Goal: Find specific page/section: Find specific page/section

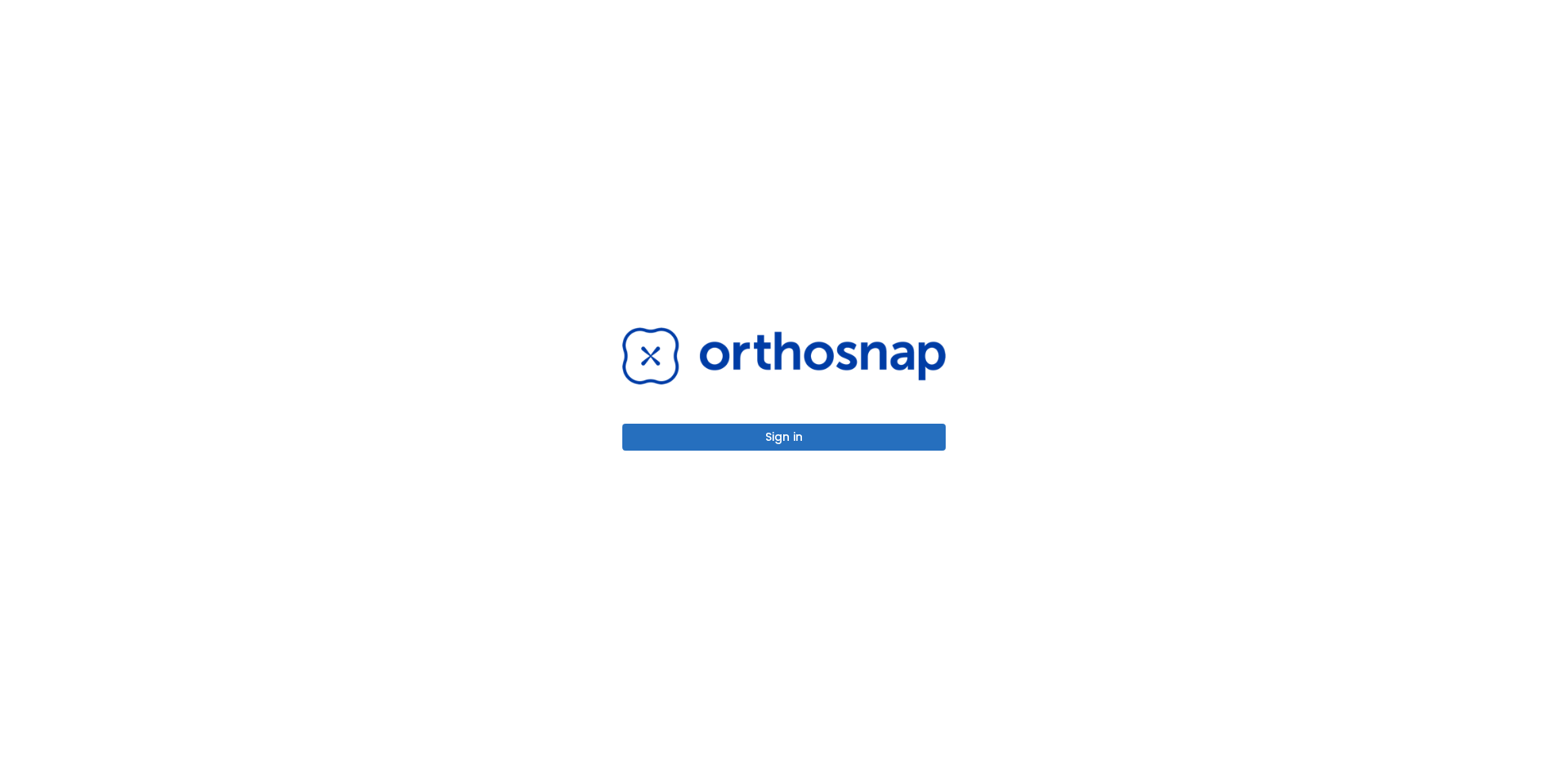
click at [774, 432] on button "Sign in" at bounding box center [784, 437] width 324 height 27
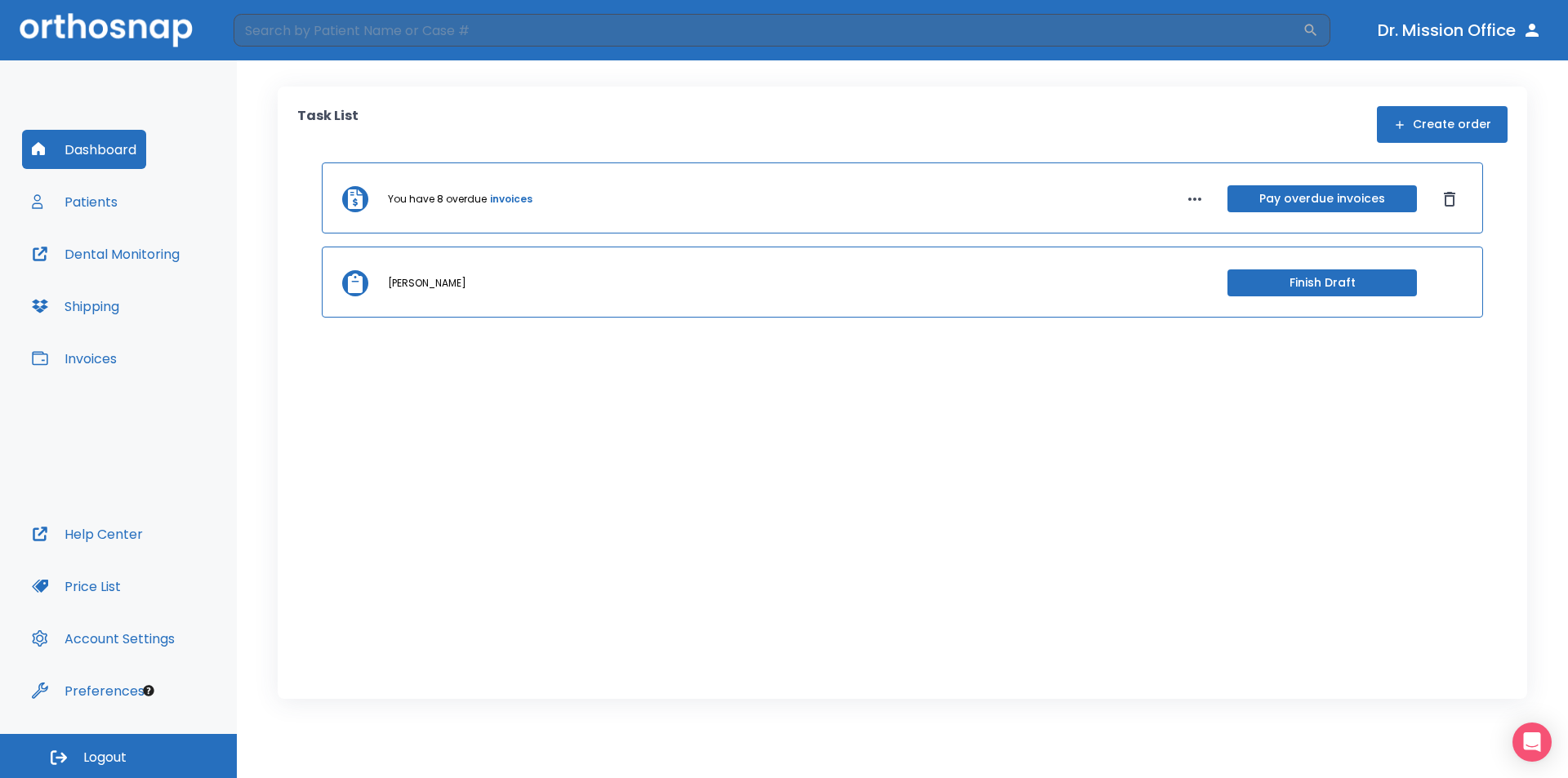
click at [113, 204] on button "Patients" at bounding box center [74, 202] width 105 height 39
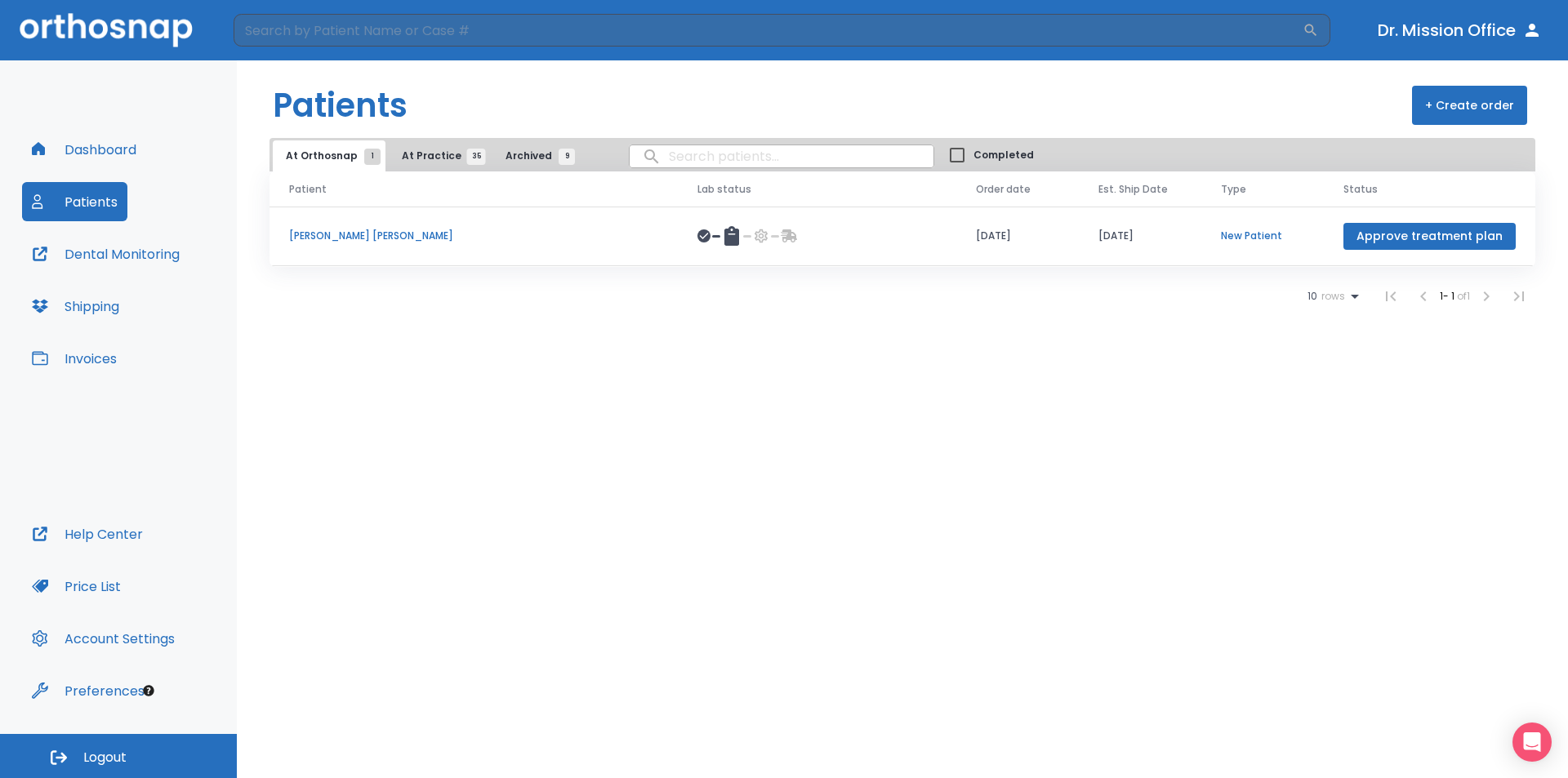
click at [430, 149] on span "At Practice 35" at bounding box center [439, 156] width 74 height 15
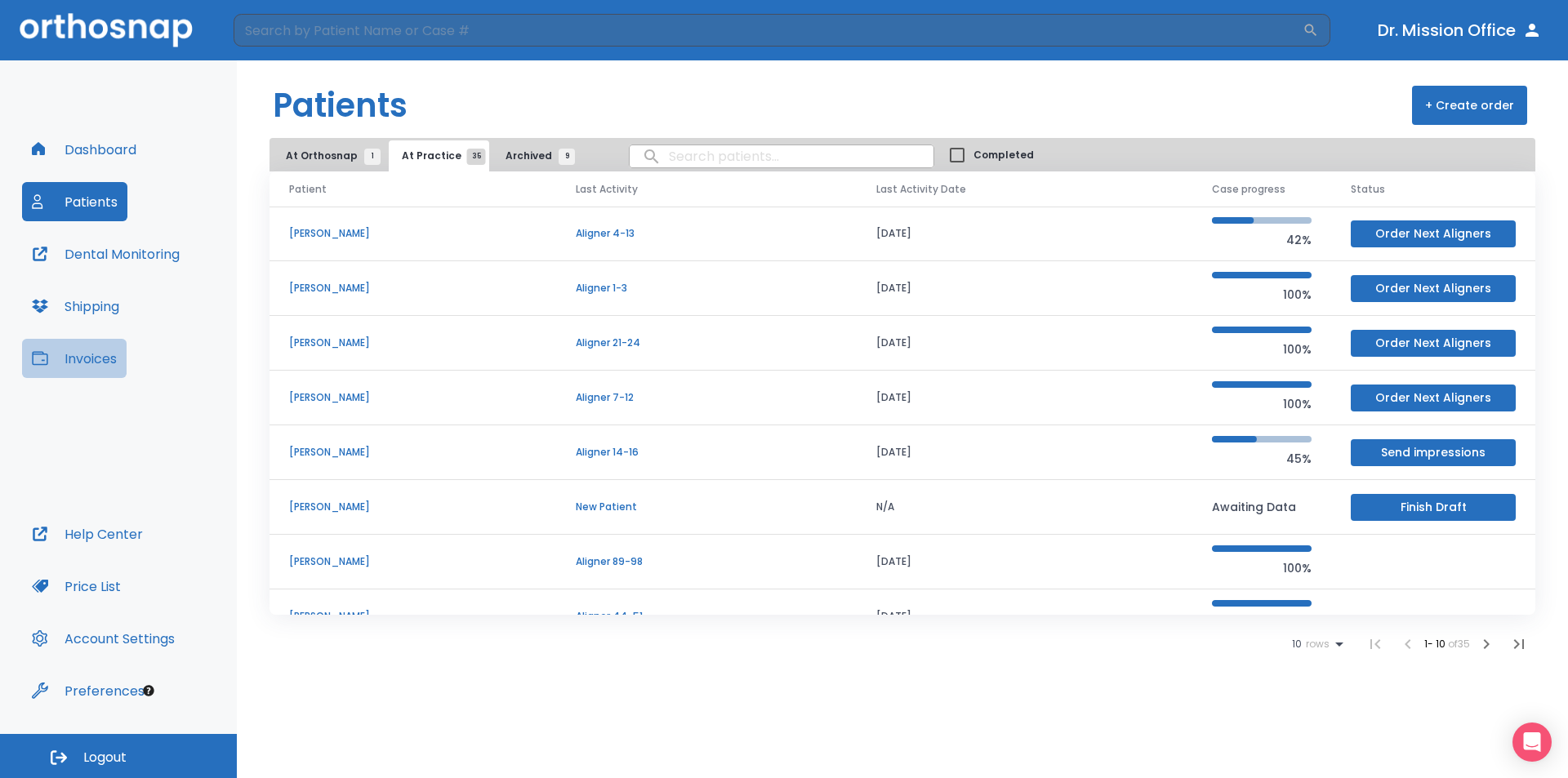
click at [83, 362] on button "Invoices" at bounding box center [74, 358] width 104 height 39
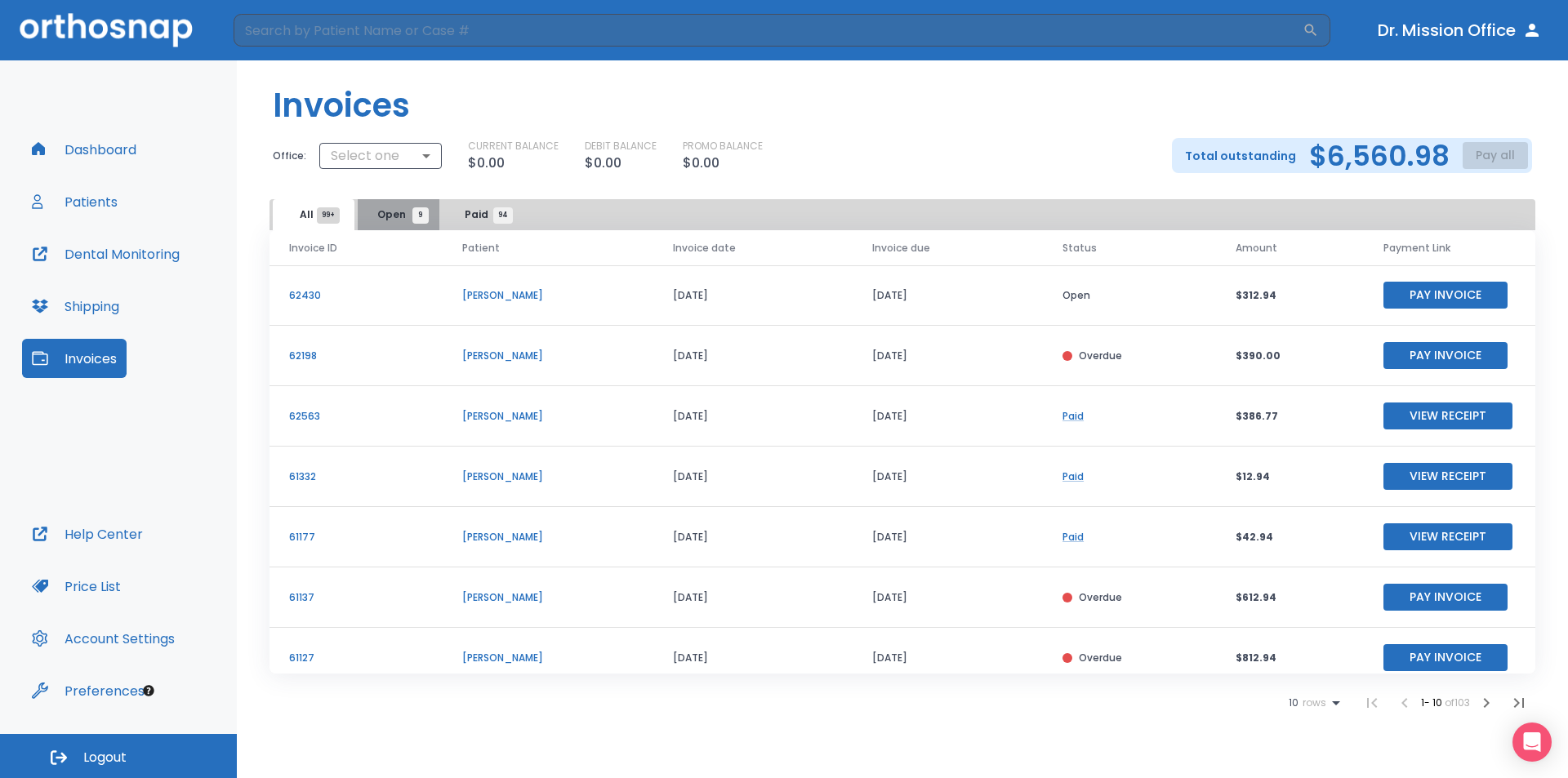
click at [401, 217] on span "Open 9" at bounding box center [399, 215] width 43 height 15
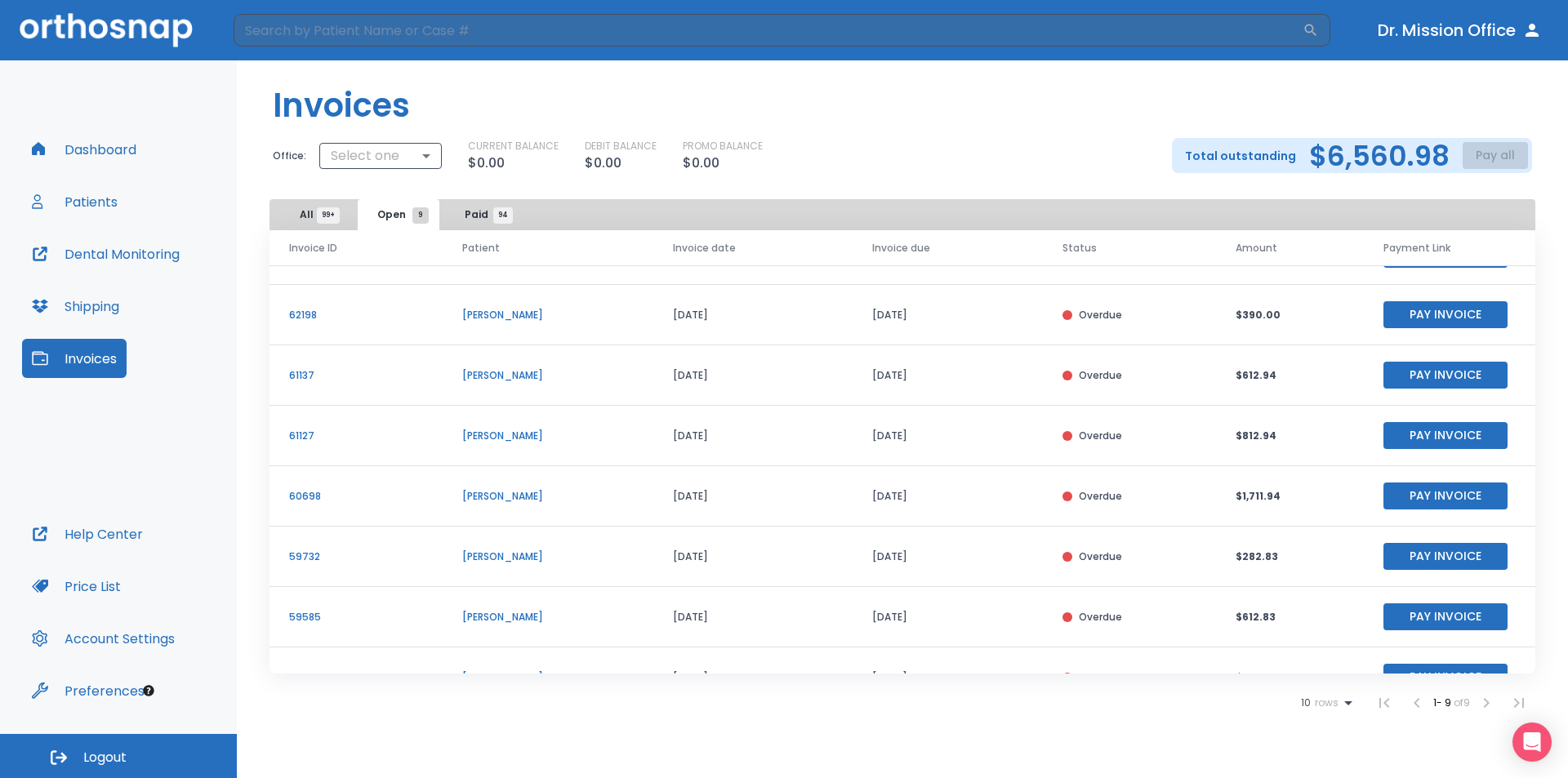
scroll to position [136, 0]
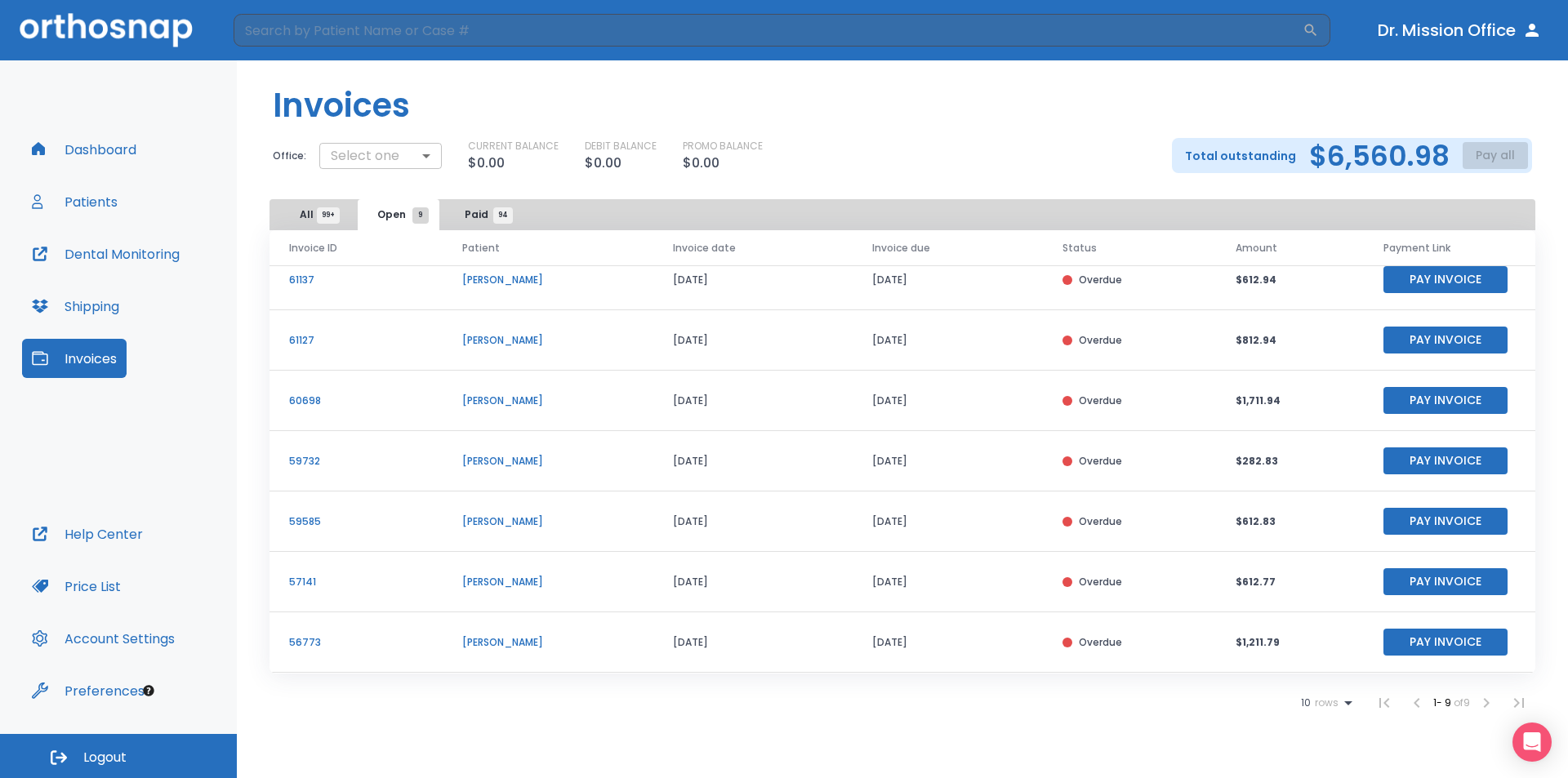
click at [389, 155] on body "​ Dr. Mission Office Dashboard Patients Dental Monitoring Shipping Invoices Hel…" at bounding box center [784, 389] width 1568 height 778
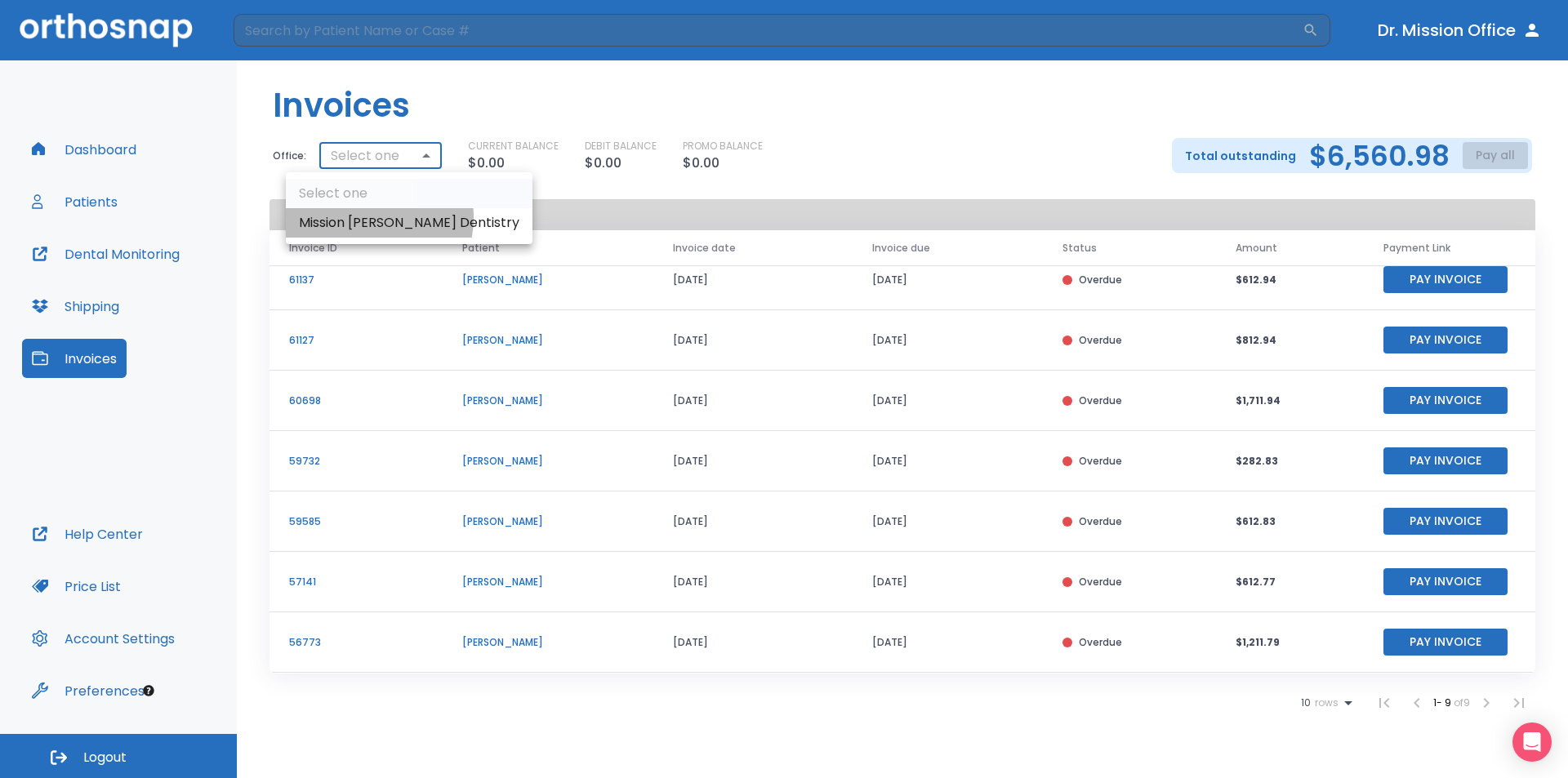
click at [367, 217] on li "Mission Burkett Dentistry" at bounding box center [409, 222] width 247 height 29
type input "2023"
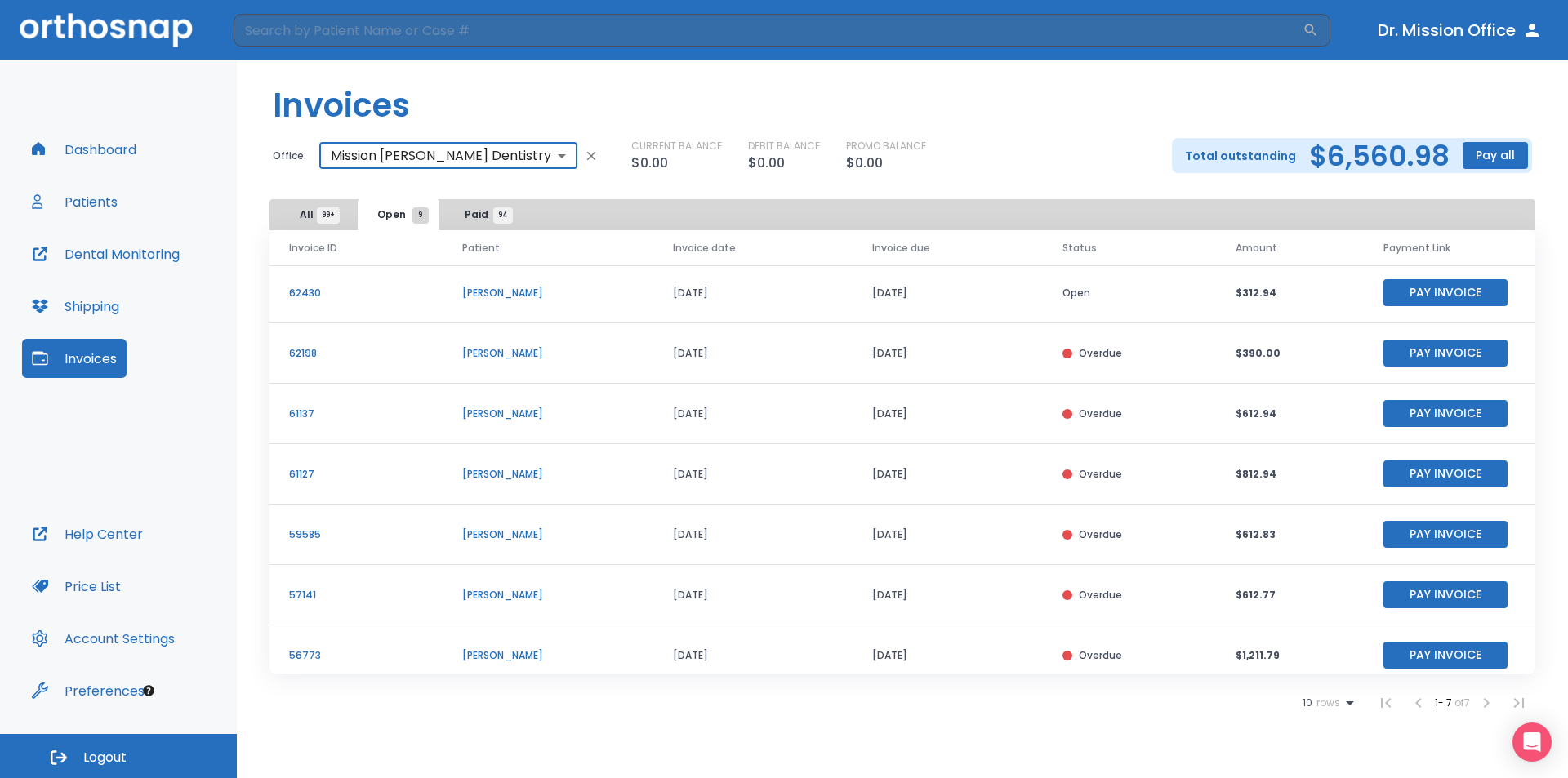
scroll to position [0, 0]
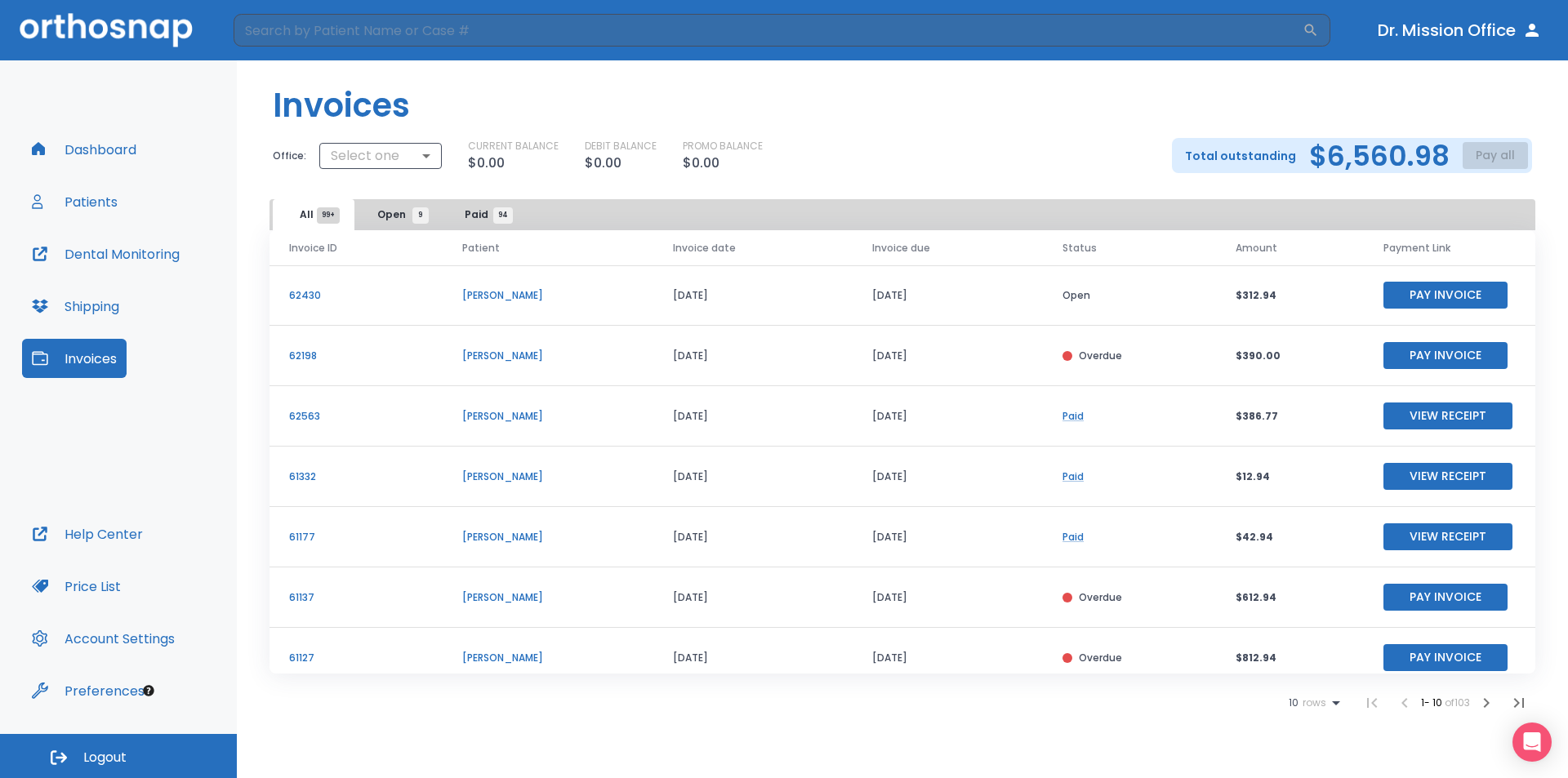
scroll to position [197, 0]
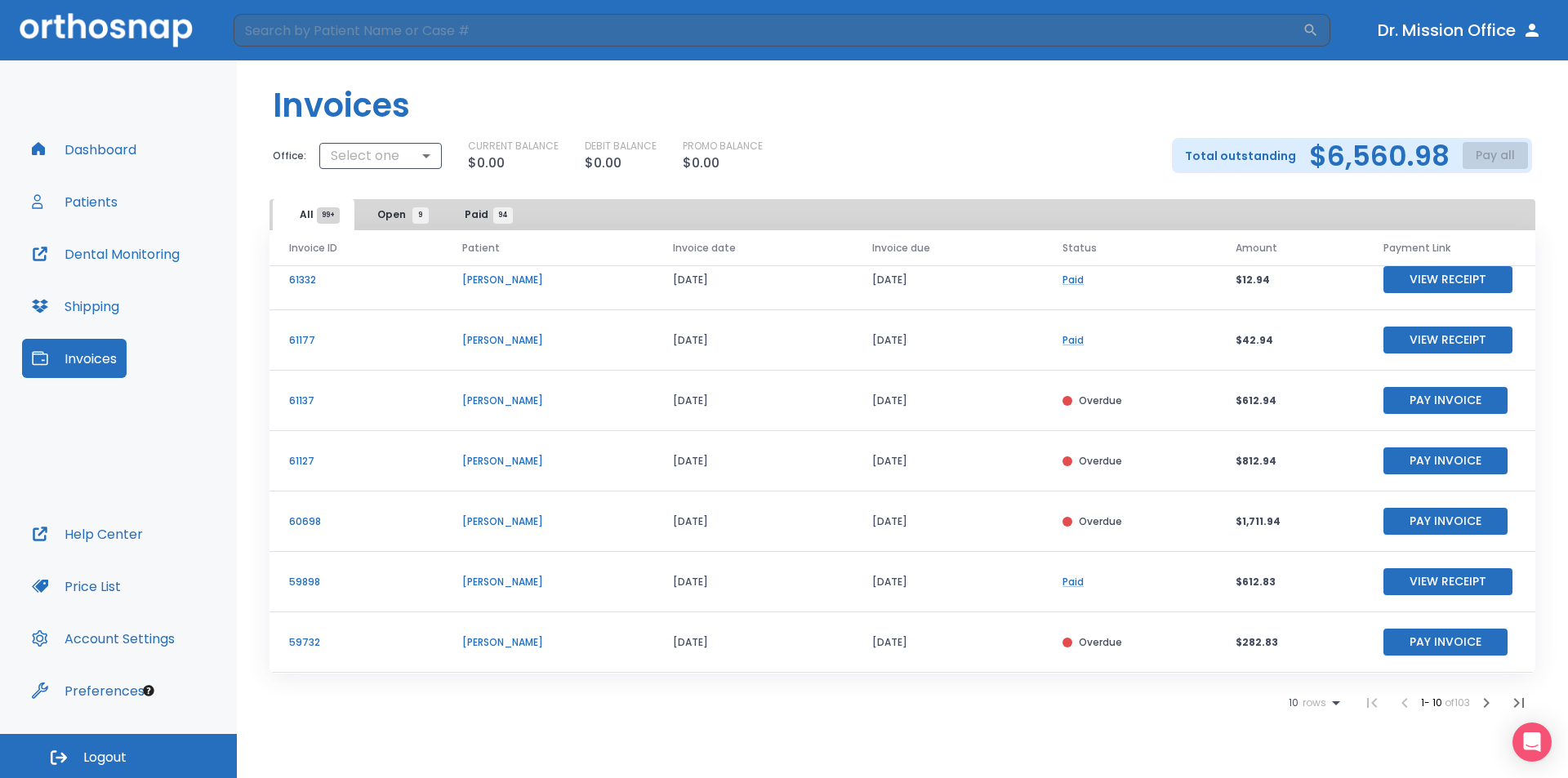
click at [389, 202] on button "Open 9" at bounding box center [398, 214] width 81 height 31
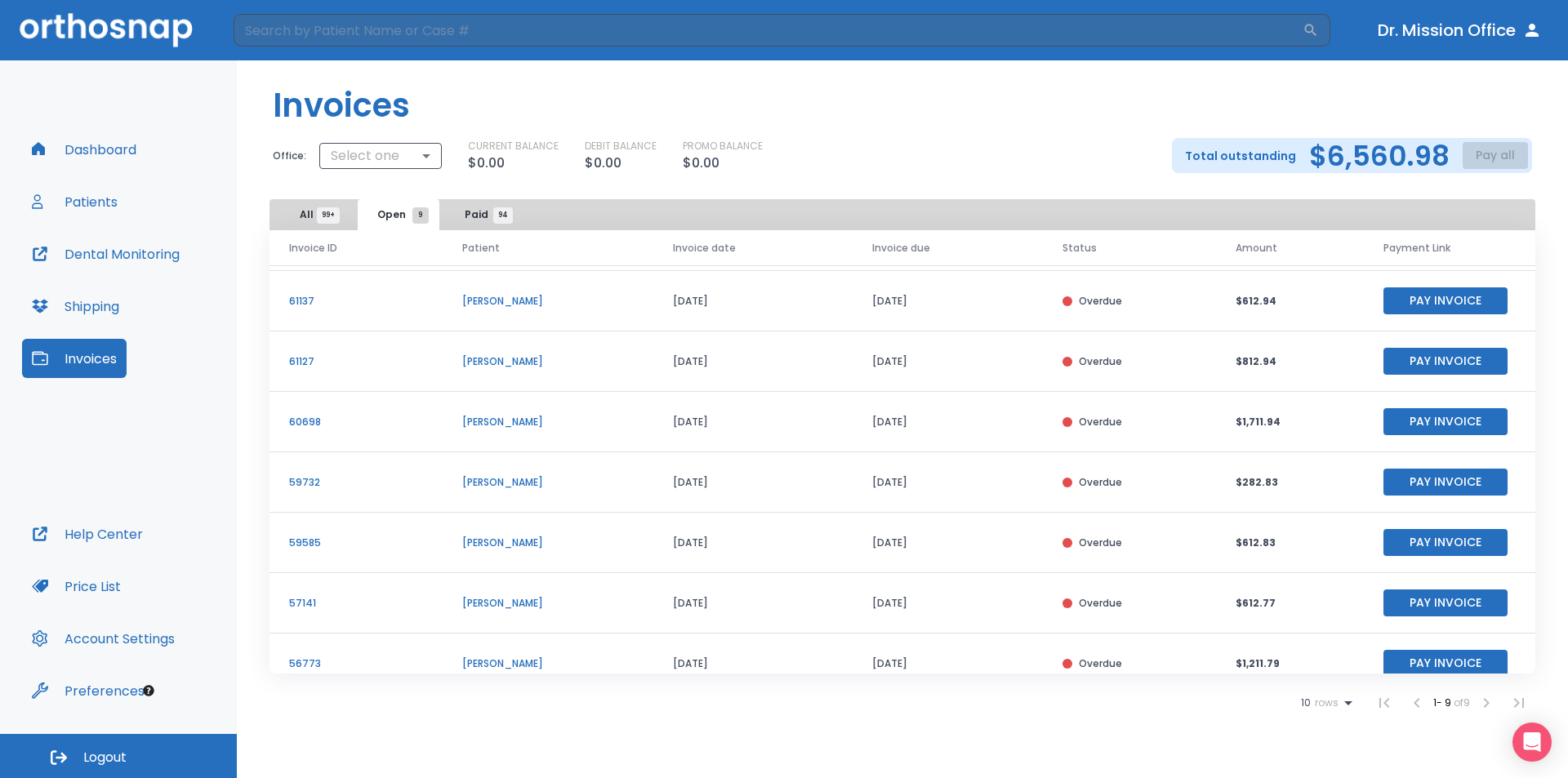
scroll to position [136, 0]
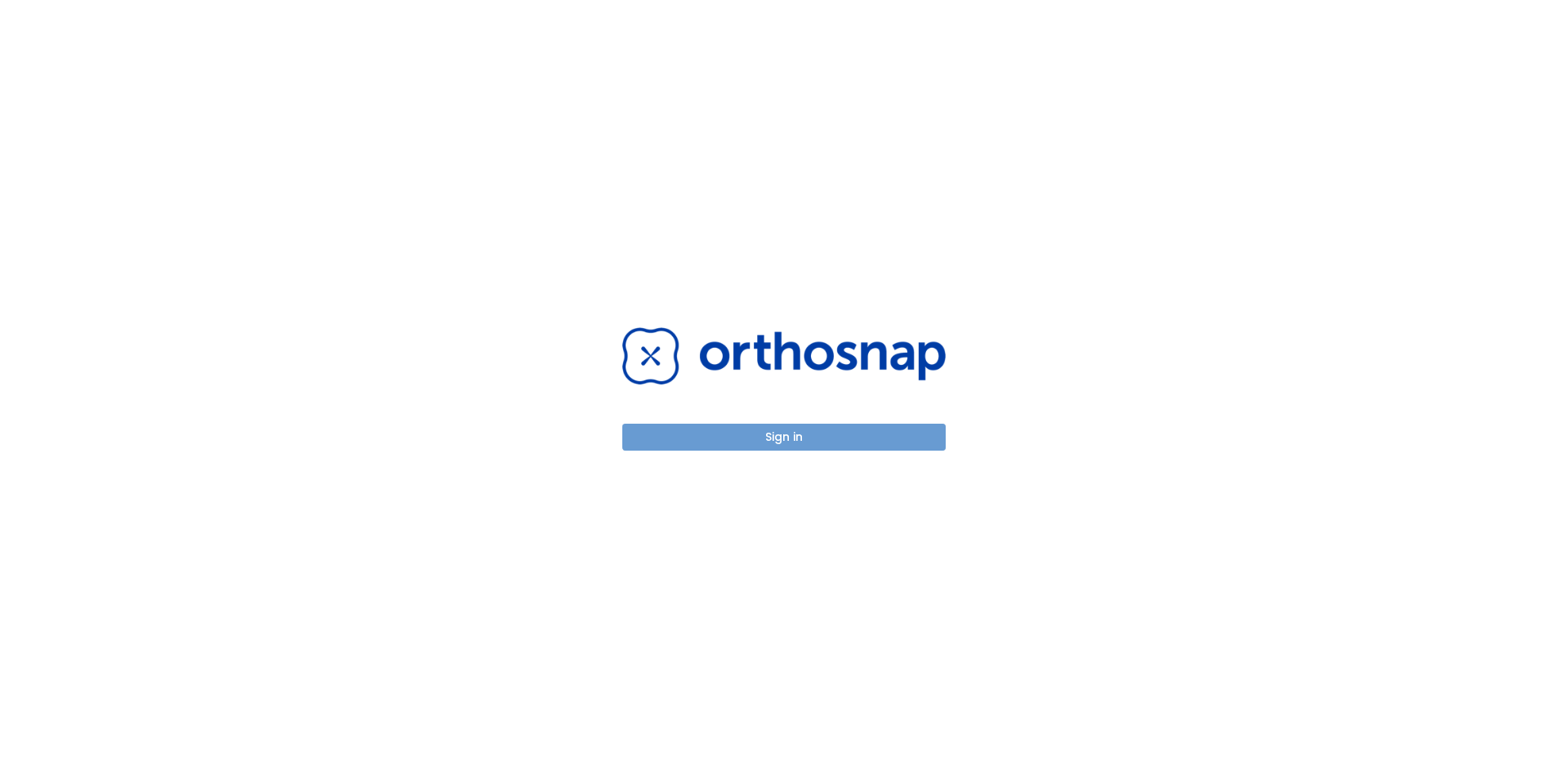
click at [712, 427] on button "Sign in" at bounding box center [784, 437] width 324 height 27
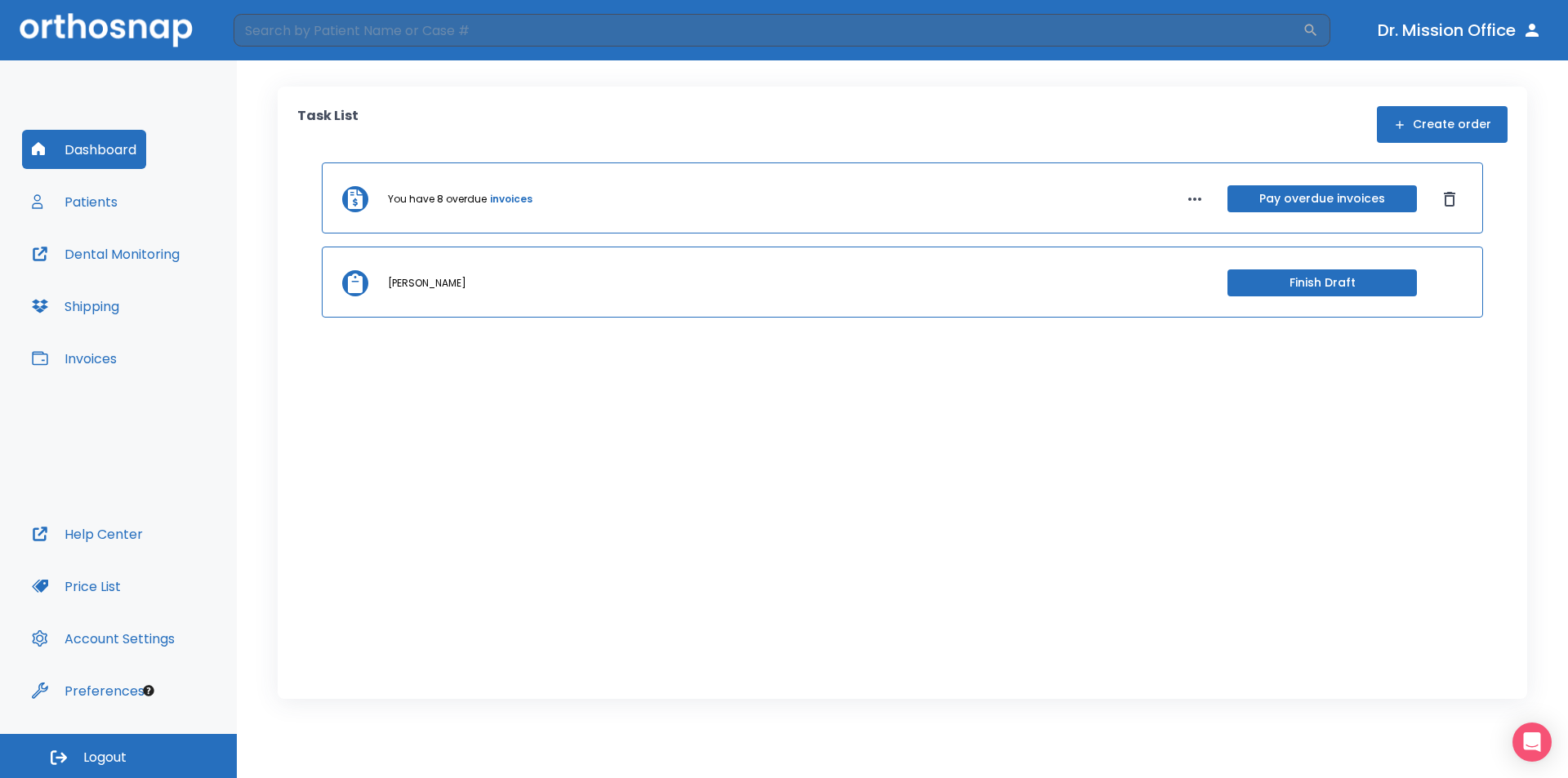
click at [79, 358] on button "Invoices" at bounding box center [74, 358] width 104 height 39
